Goal: Share content

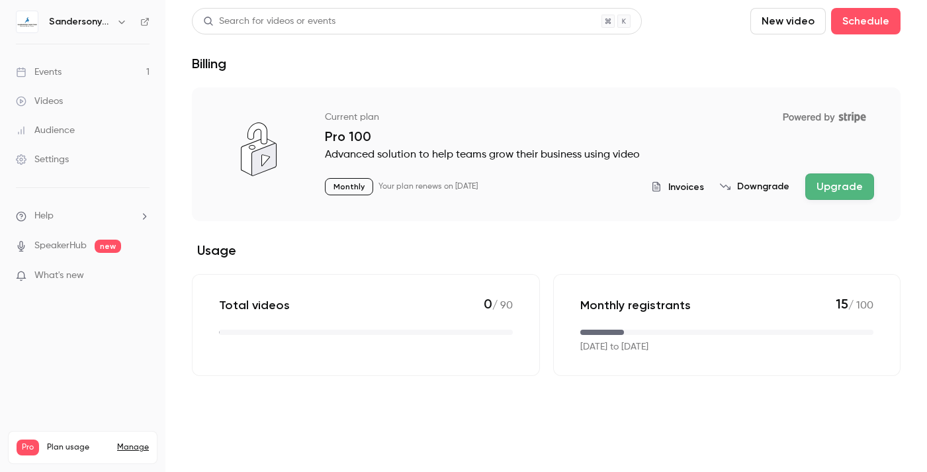
click at [44, 71] on div "Events" at bounding box center [39, 71] width 46 height 13
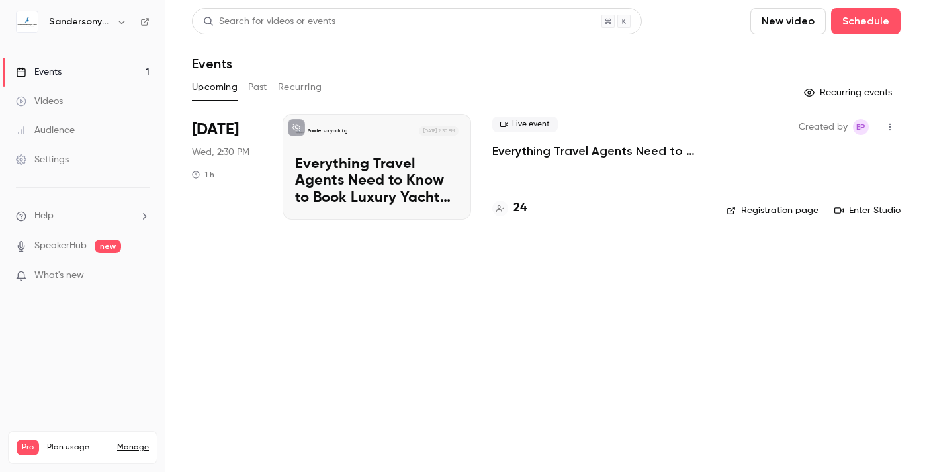
click at [375, 157] on p "Everything Travel Agents Need to Know to Book Luxury Yacht Charters with Confid…" at bounding box center [376, 181] width 163 height 51
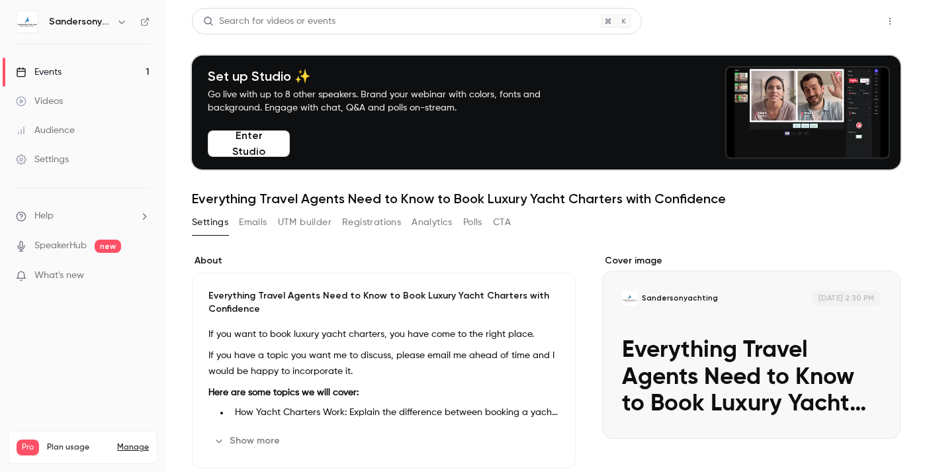
click at [836, 20] on button "Share" at bounding box center [842, 21] width 52 height 26
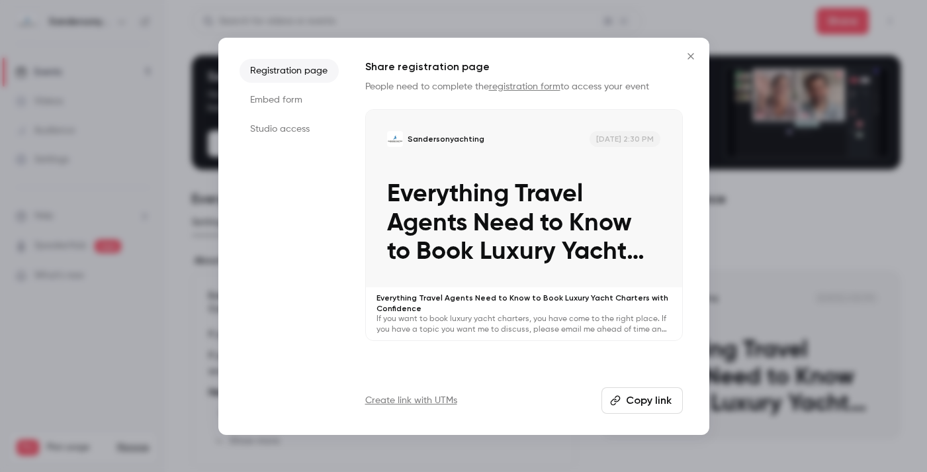
click at [628, 402] on button "Copy link" at bounding box center [641, 400] width 81 height 26
click at [693, 56] on icon "Close" at bounding box center [691, 56] width 16 height 11
